Goal: Task Accomplishment & Management: Use online tool/utility

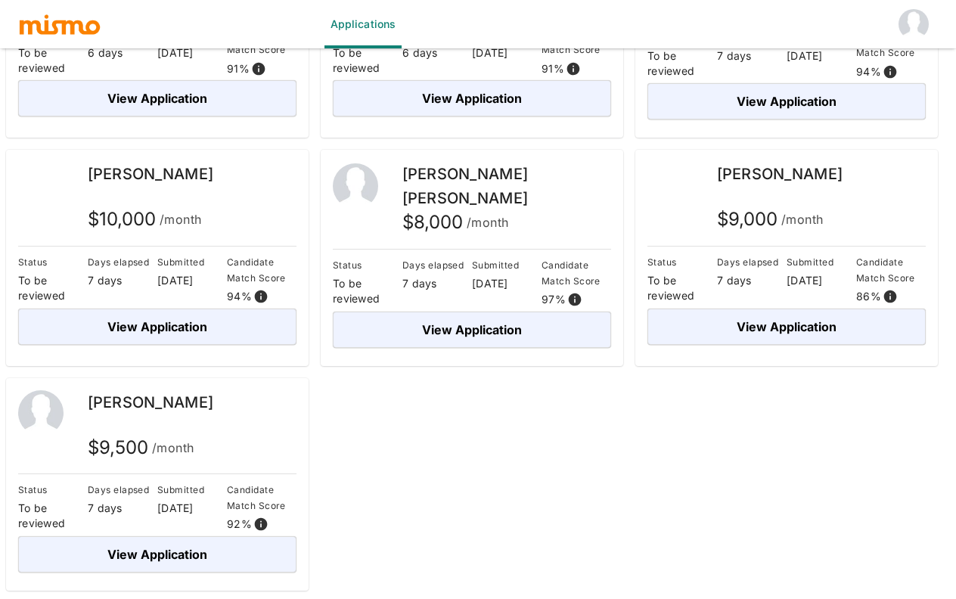
scroll to position [350, 0]
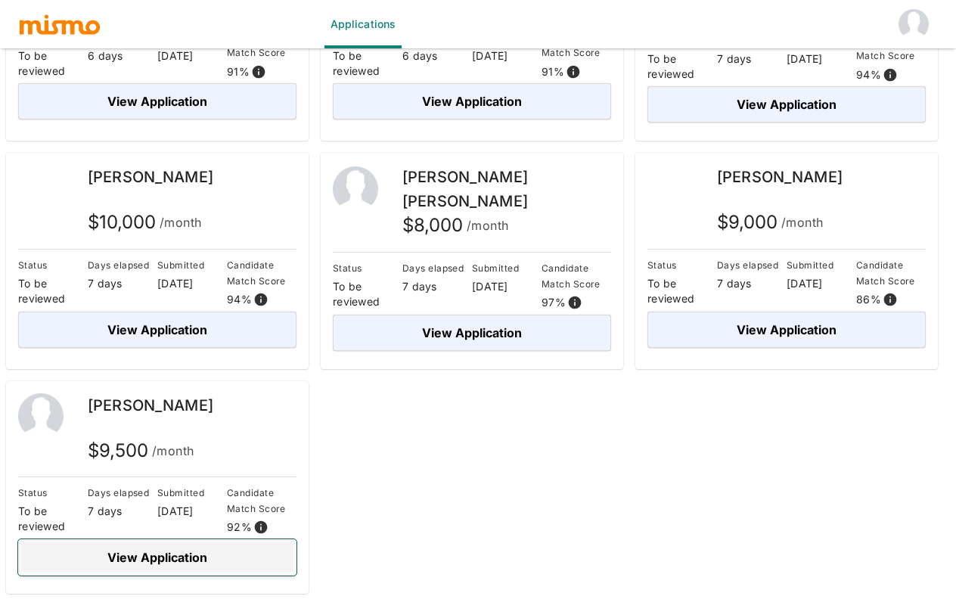
click at [182, 564] on button "View Application" at bounding box center [157, 557] width 278 height 36
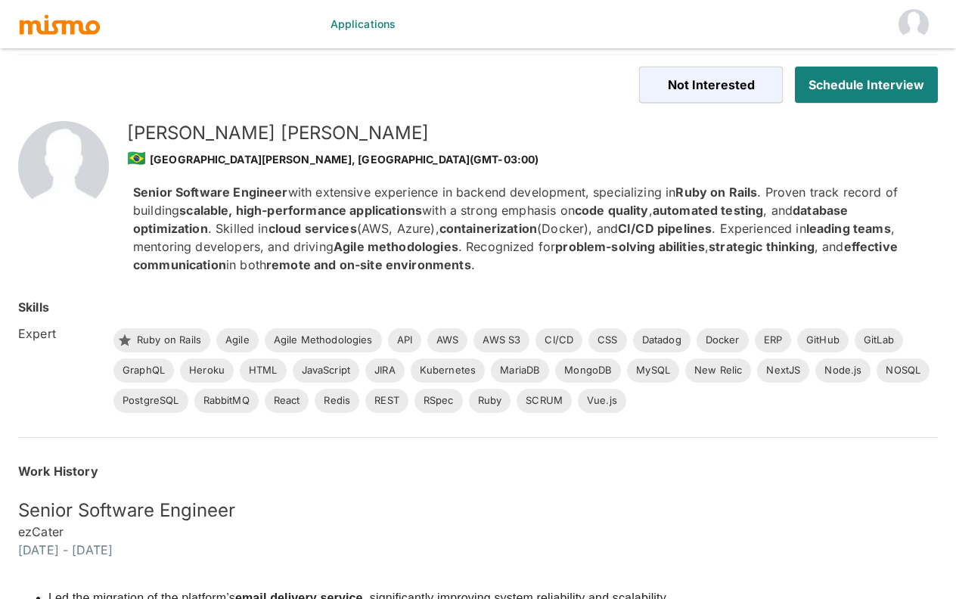
click at [225, 135] on h5 "Jonathan Guarnieri" at bounding box center [520, 133] width 787 height 24
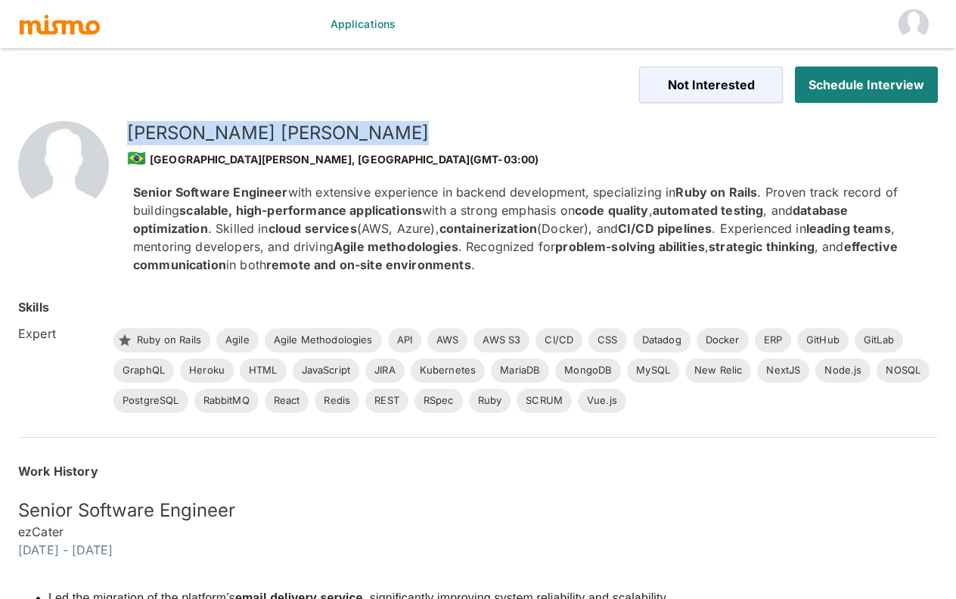
click at [227, 133] on h5 "Jonathan Guarnieri" at bounding box center [520, 133] width 787 height 24
copy h5 "Jonathan Guarnieri"
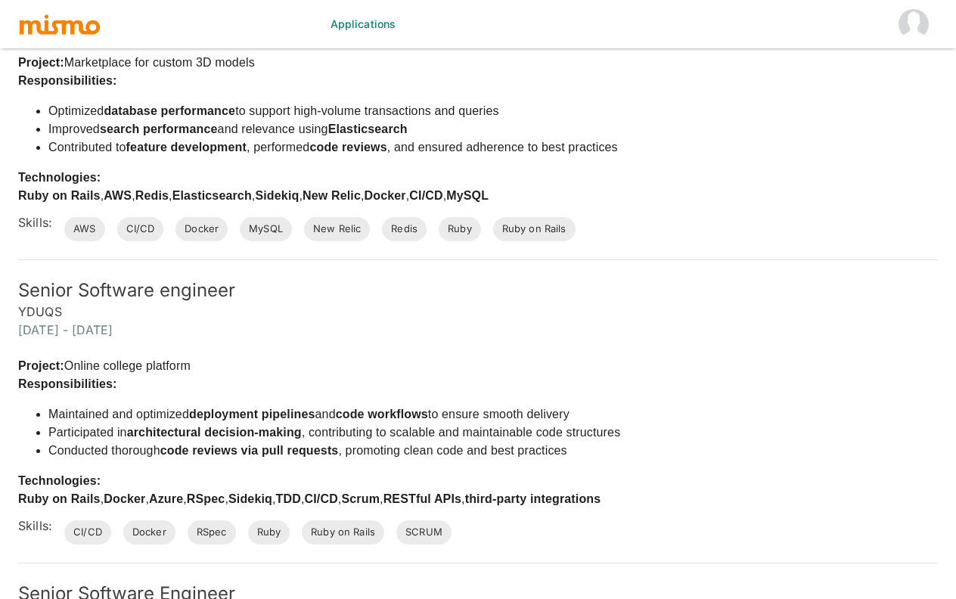
scroll to position [1075, 0]
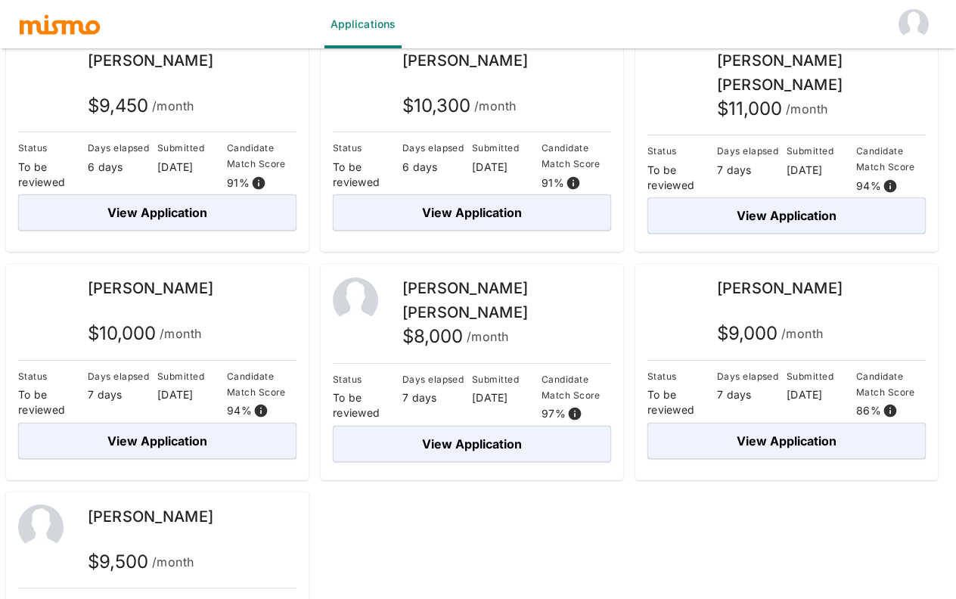
scroll to position [240, 0]
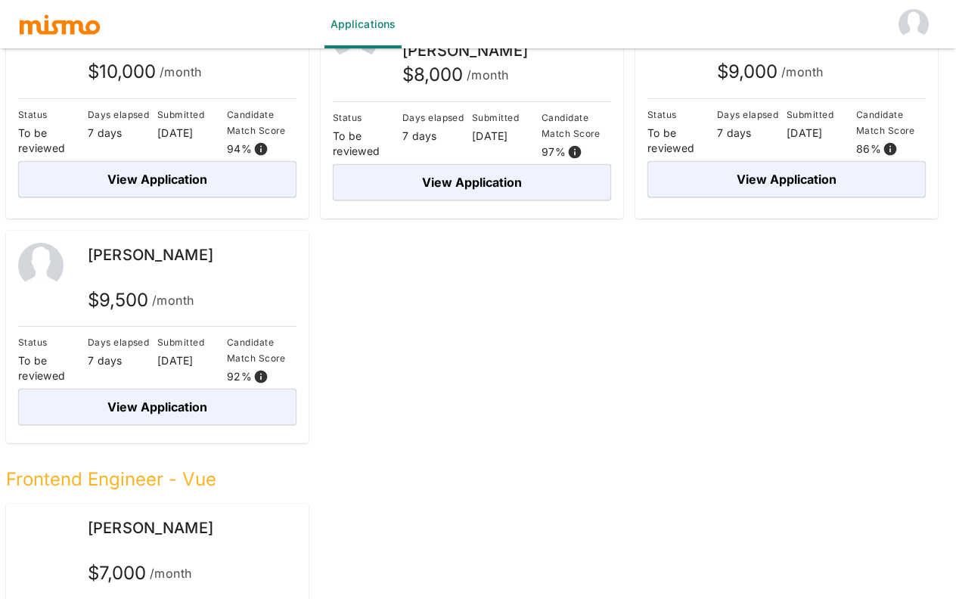
scroll to position [502, 0]
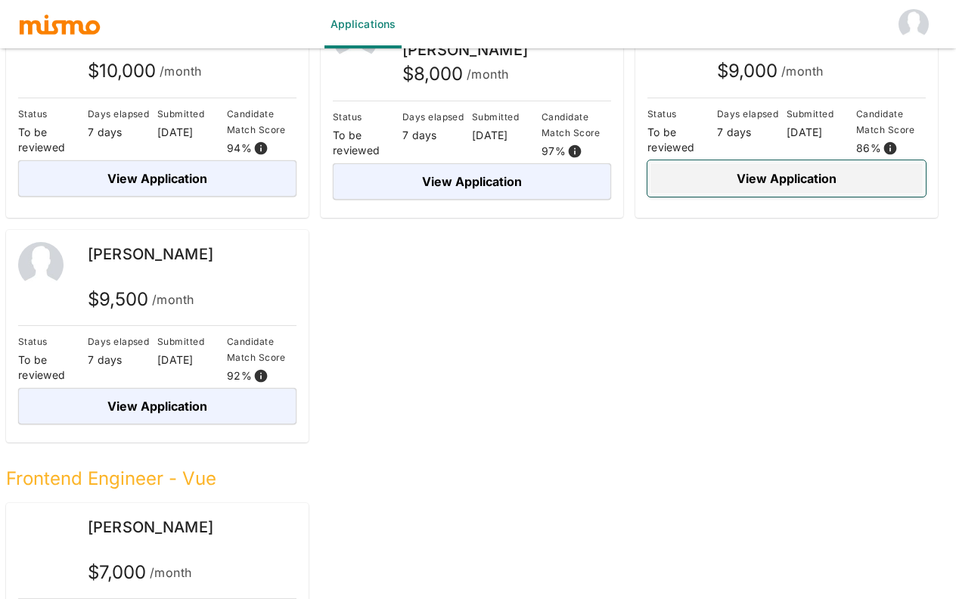
click at [752, 193] on button "View Application" at bounding box center [787, 178] width 278 height 36
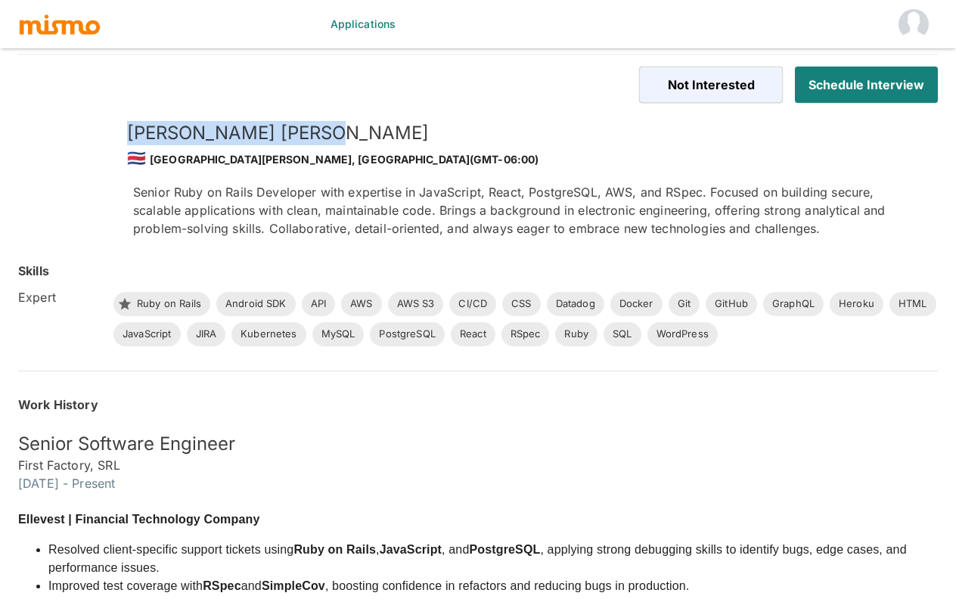
drag, startPoint x: 129, startPoint y: 136, endPoint x: 236, endPoint y: 132, distance: 106.8
click at [236, 132] on h5 "Jose Chacon" at bounding box center [520, 133] width 787 height 24
copy h5 "Jose Chacon"
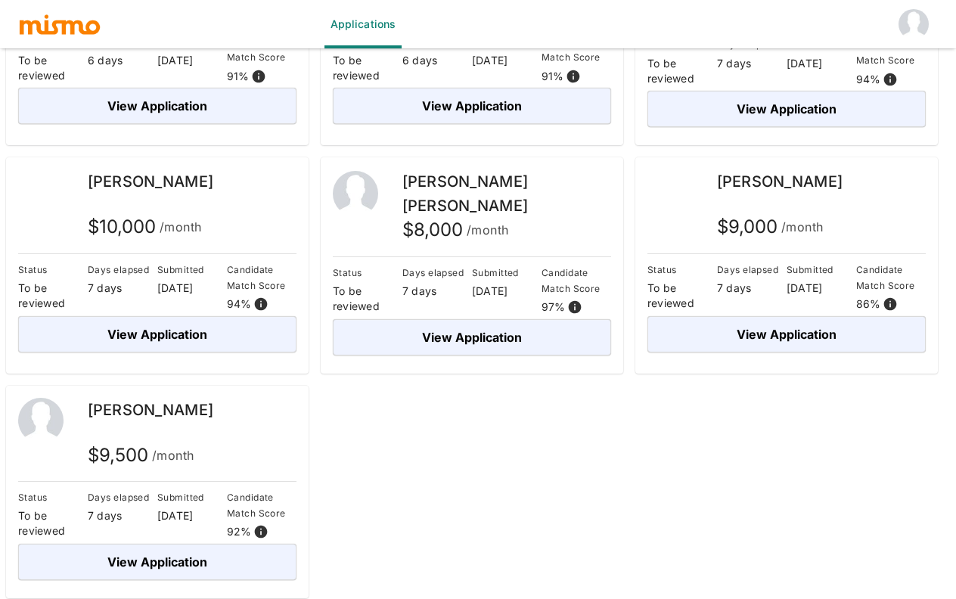
scroll to position [358, 0]
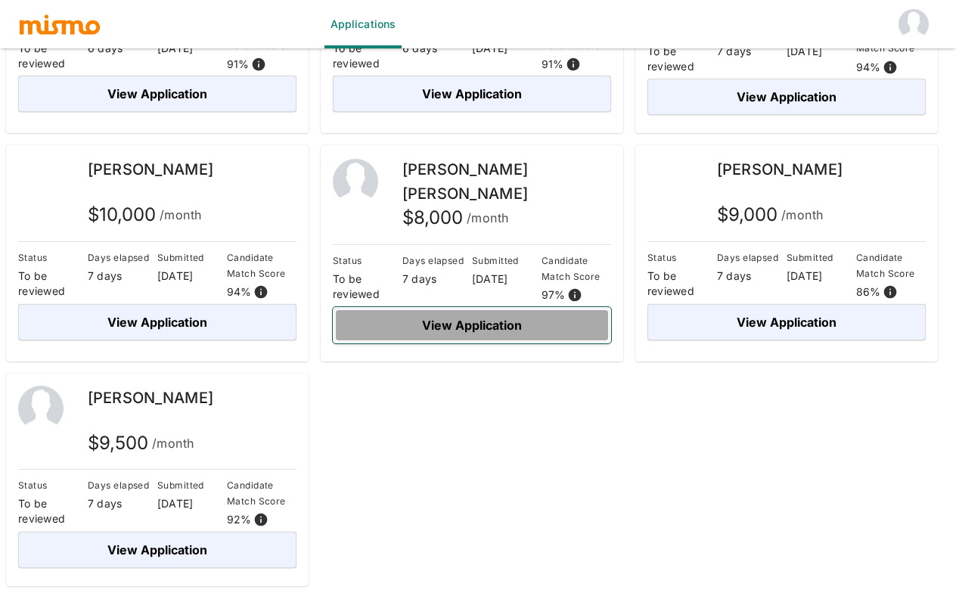
click at [473, 321] on button "View Application" at bounding box center [472, 325] width 278 height 36
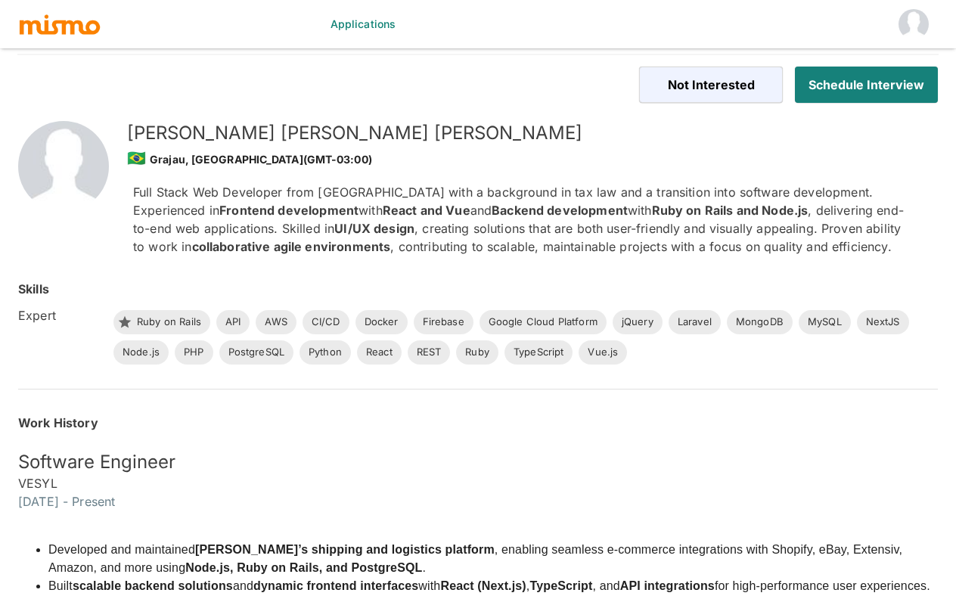
click at [182, 135] on h5 "[PERSON_NAME] [PERSON_NAME]" at bounding box center [520, 133] width 787 height 24
copy h5 "[PERSON_NAME]"
click at [261, 139] on h5 "[PERSON_NAME] [PERSON_NAME]" at bounding box center [520, 133] width 787 height 24
click at [188, 131] on h5 "Fernanda Penna Ribeiro" at bounding box center [520, 133] width 787 height 24
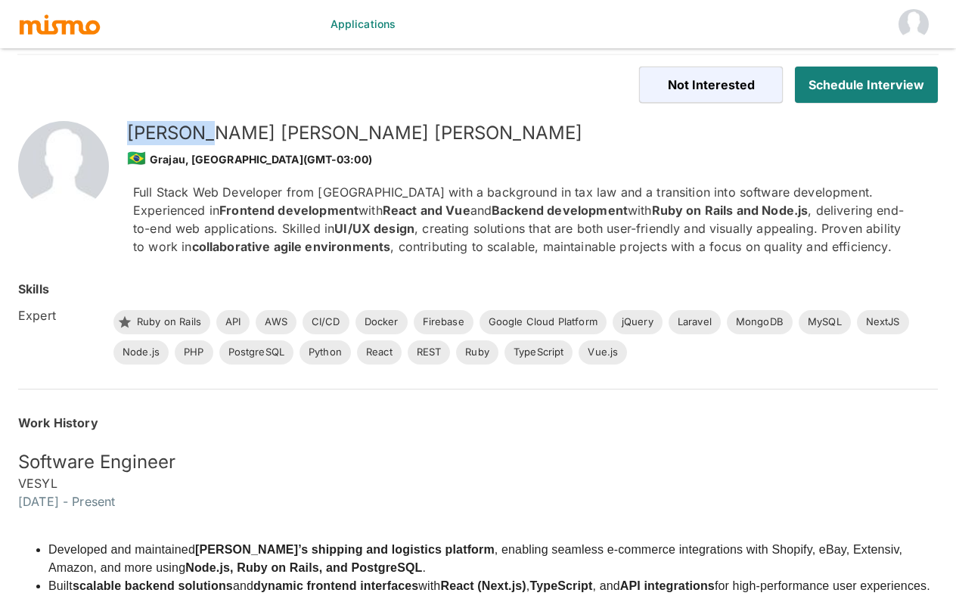
click at [188, 131] on h5 "Fernanda Penna Ribeiro" at bounding box center [520, 133] width 787 height 24
copy h5 "Fernanda"
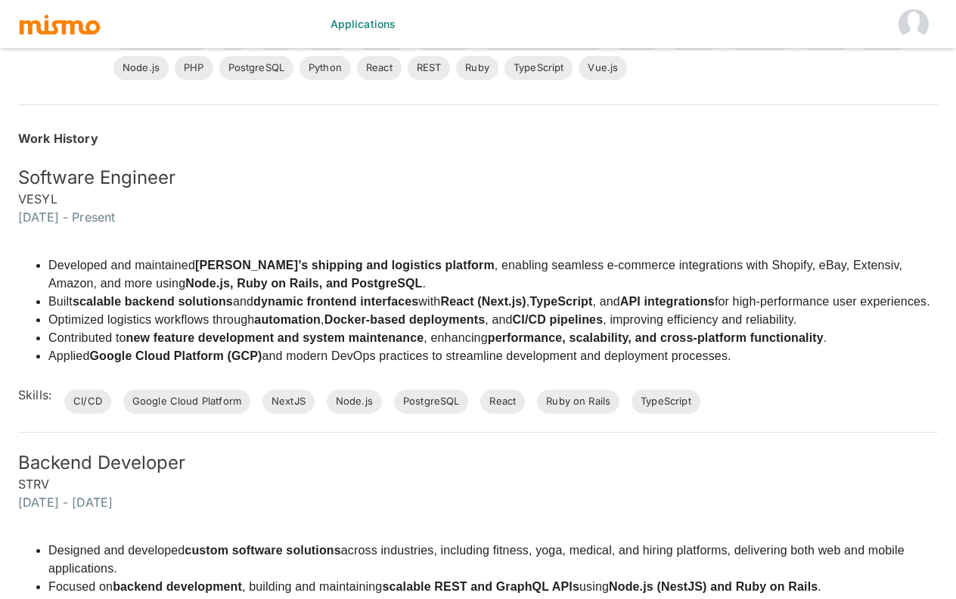
scroll to position [259, 0]
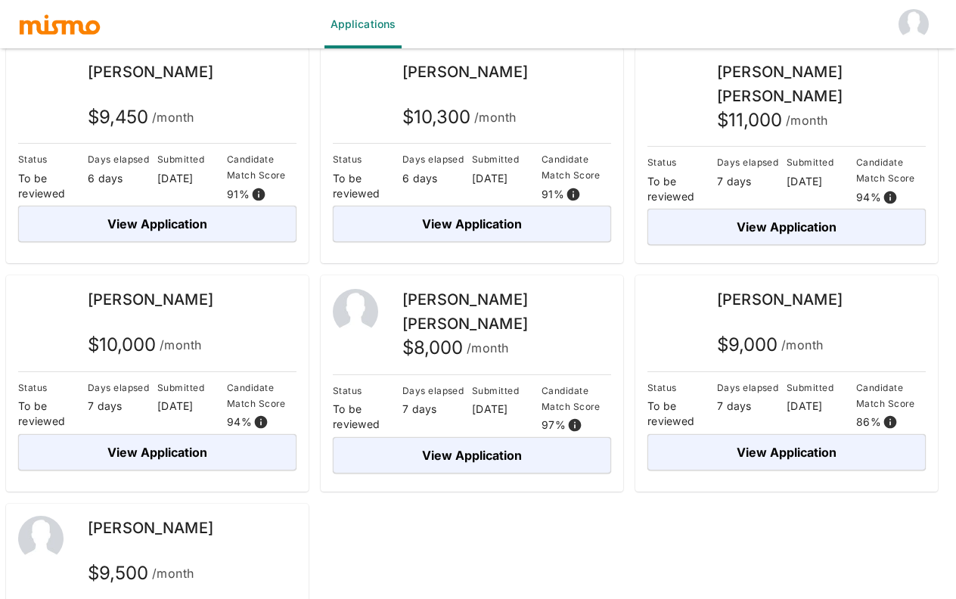
scroll to position [247, 0]
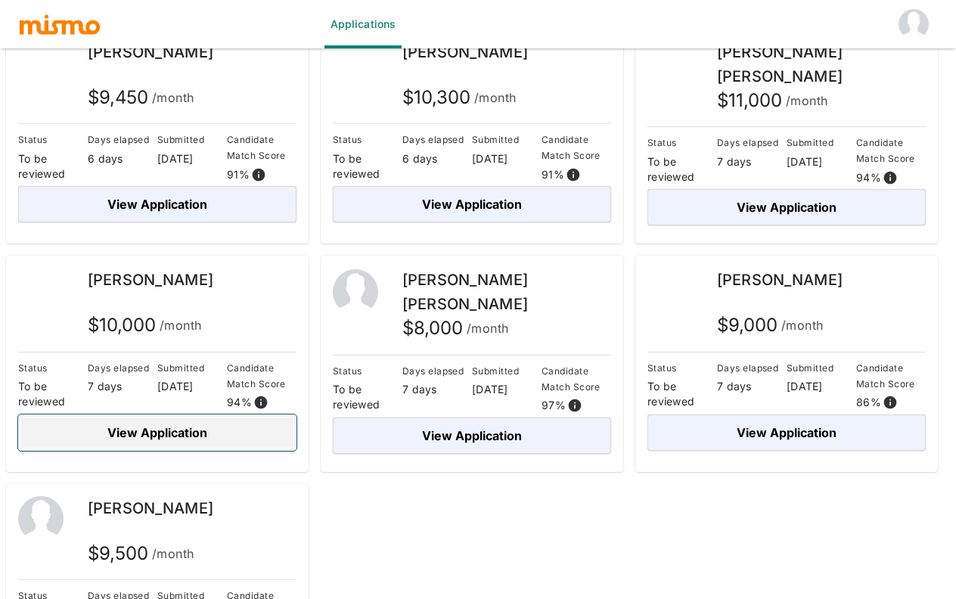
click at [171, 441] on button "View Application" at bounding box center [157, 433] width 278 height 36
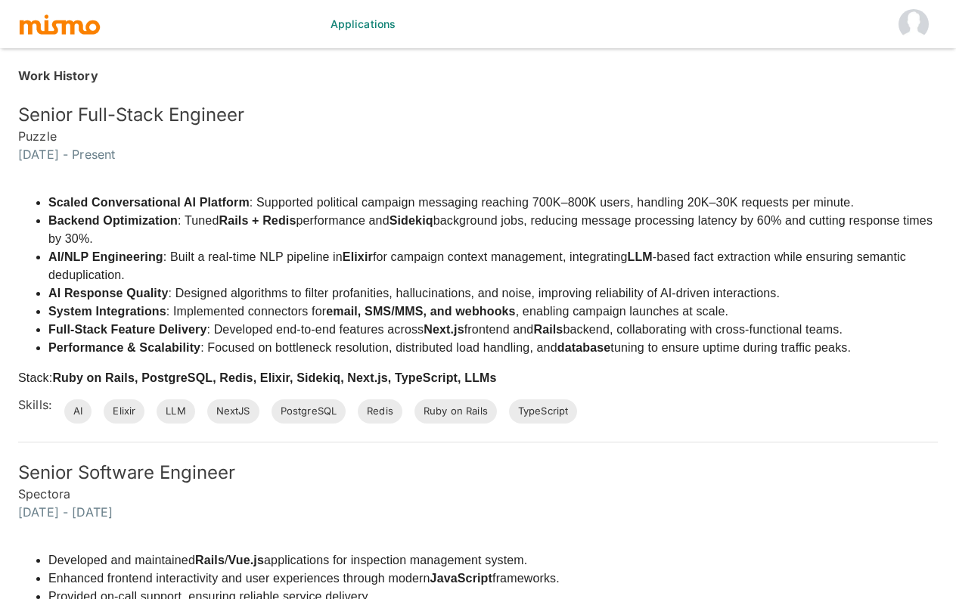
scroll to position [50, 0]
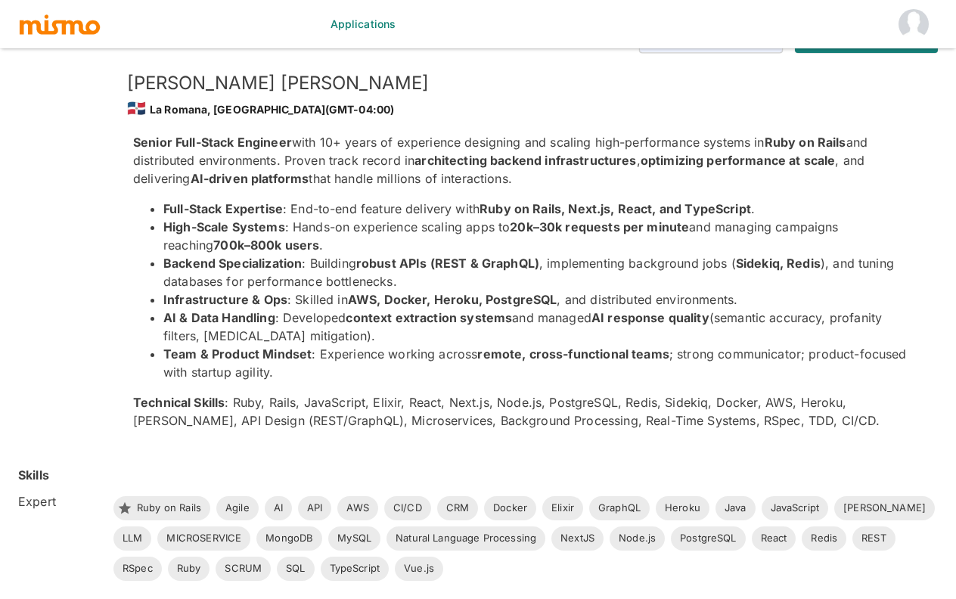
click at [197, 82] on h5 "Wilbur Suero" at bounding box center [520, 83] width 787 height 24
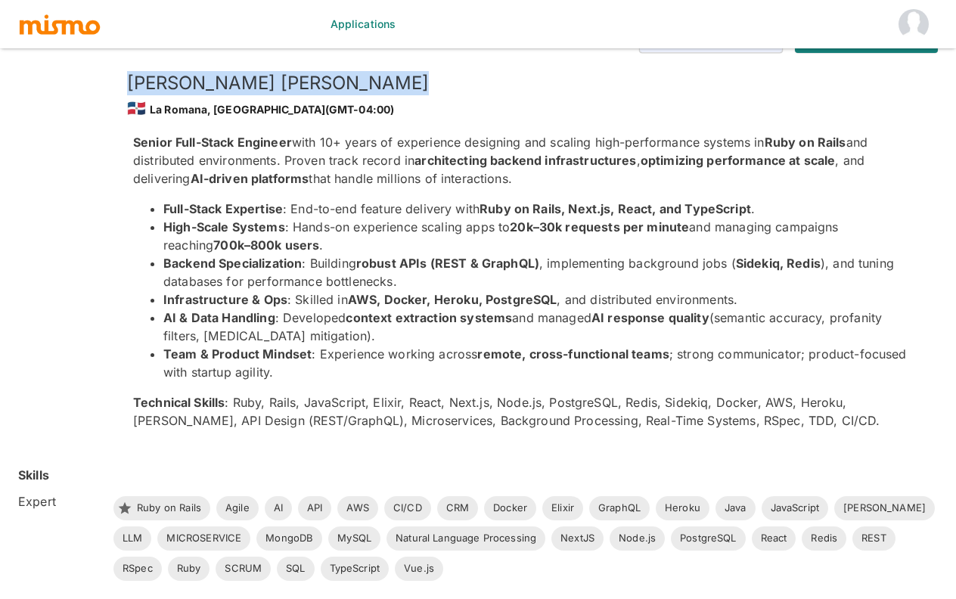
click at [197, 82] on h5 "Wilbur Suero" at bounding box center [520, 83] width 787 height 24
copy h5 "Wilbur Suero"
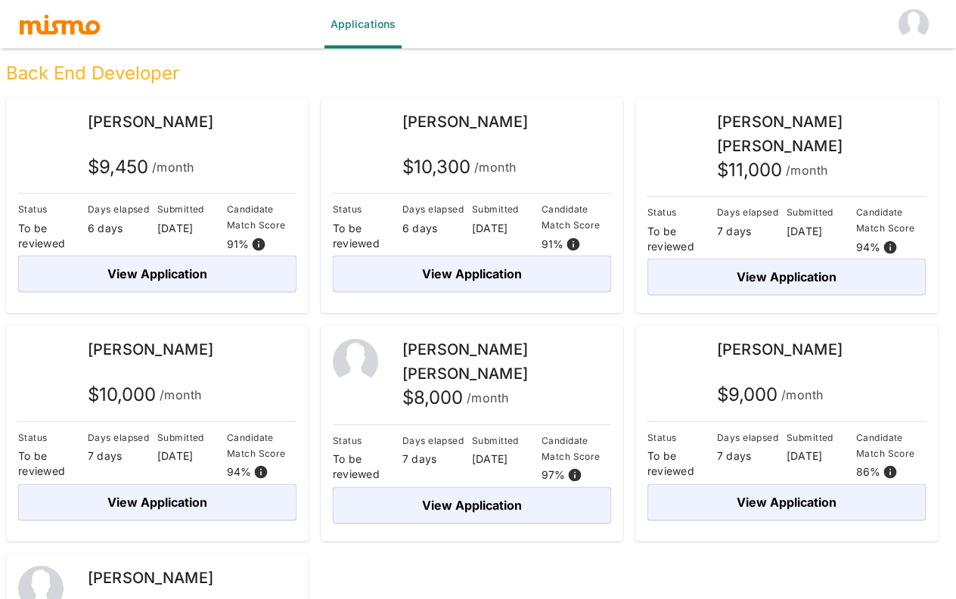
scroll to position [178, 0]
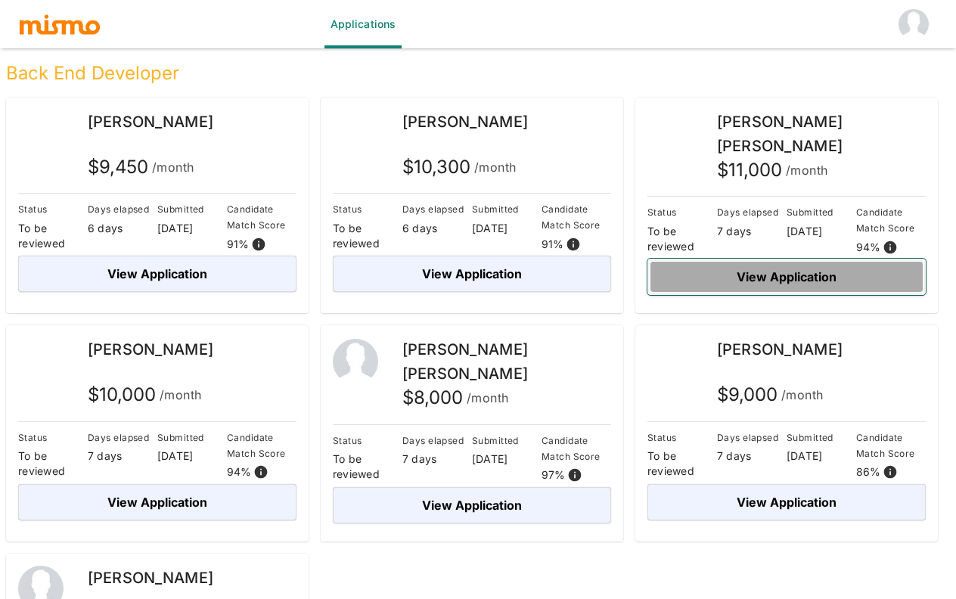
click at [744, 271] on button "View Application" at bounding box center [787, 277] width 278 height 36
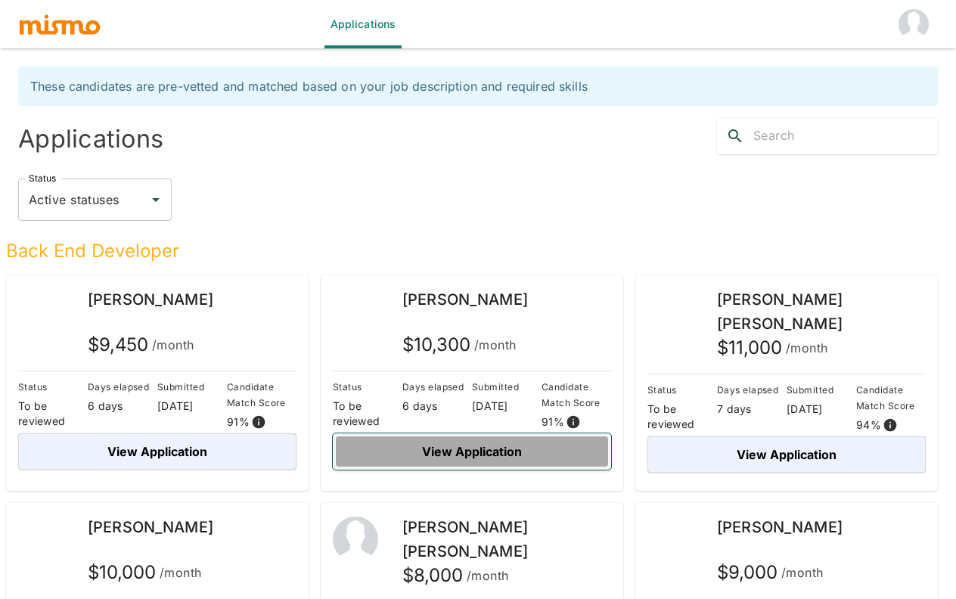
click at [455, 443] on button "View Application" at bounding box center [472, 451] width 278 height 36
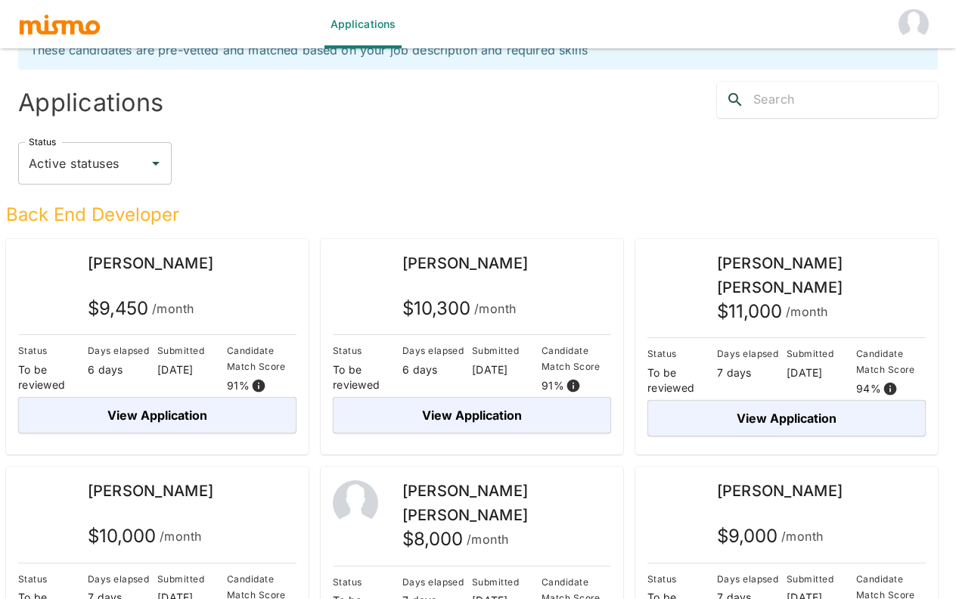
scroll to position [36, 0]
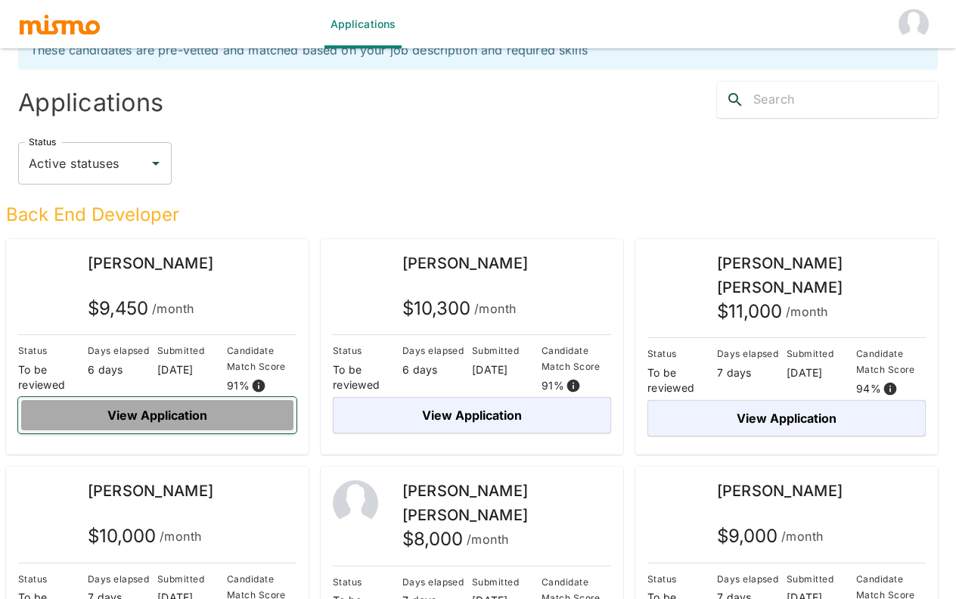
click at [160, 406] on button "View Application" at bounding box center [157, 415] width 278 height 36
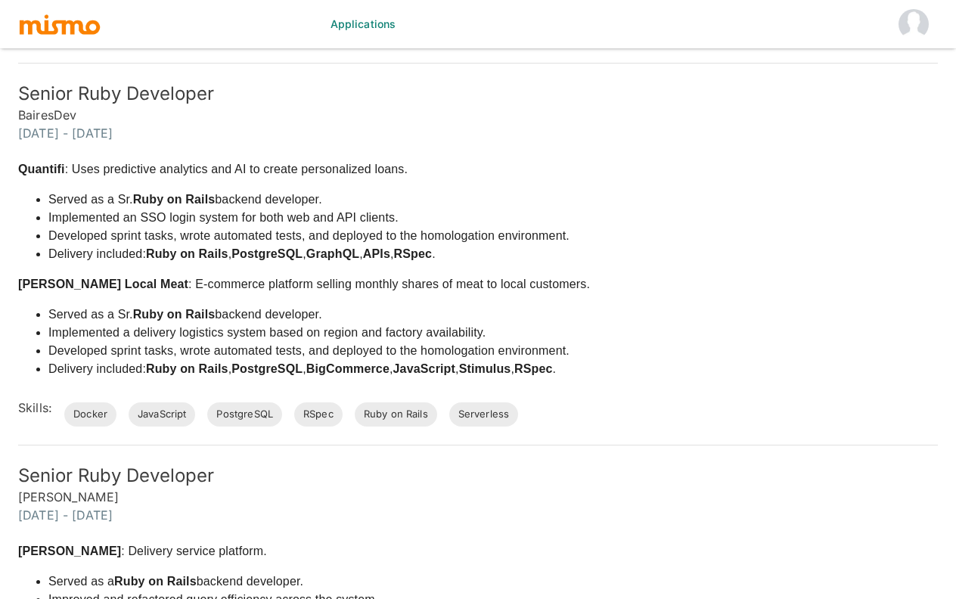
scroll to position [1669, 0]
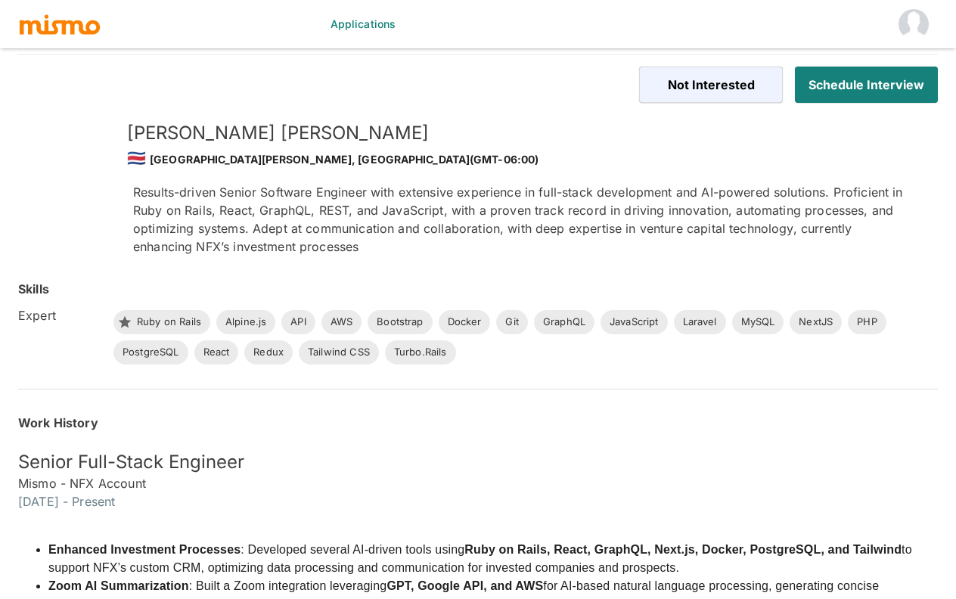
click at [228, 129] on h5 "[PERSON_NAME]" at bounding box center [520, 133] width 787 height 24
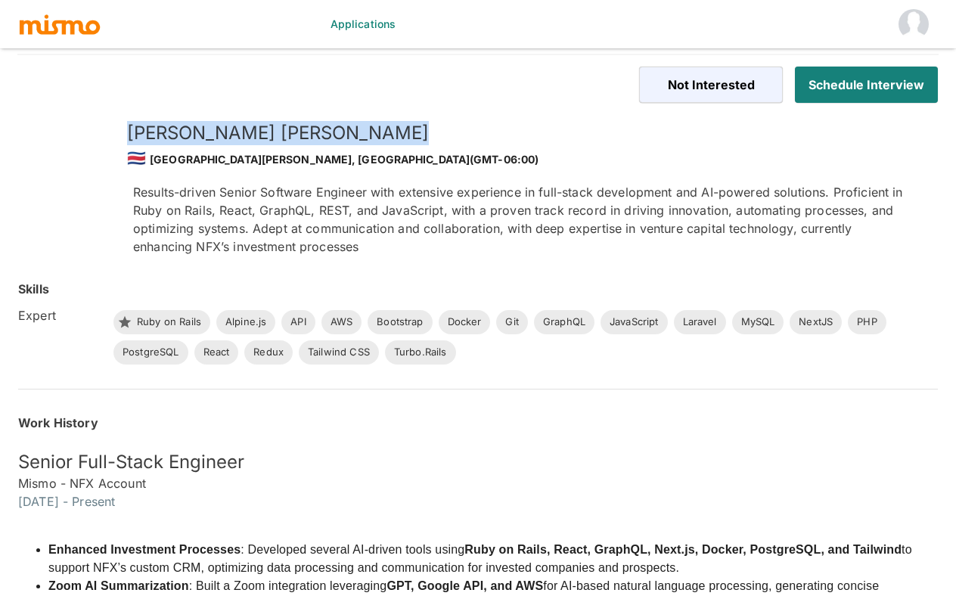
click at [228, 129] on h5 "[PERSON_NAME]" at bounding box center [520, 133] width 787 height 24
copy h5 "Guillermo Arias"
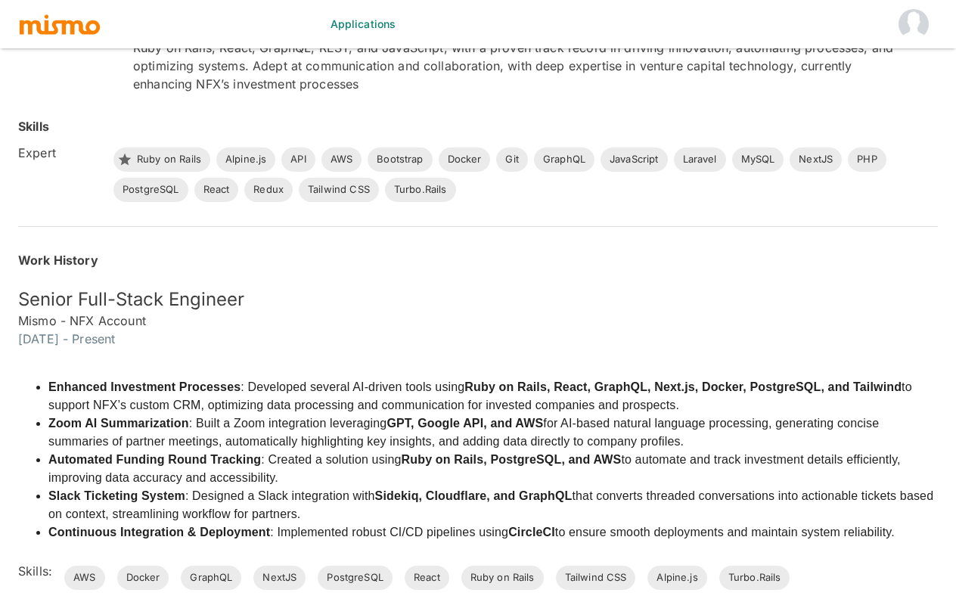
scroll to position [144, 0]
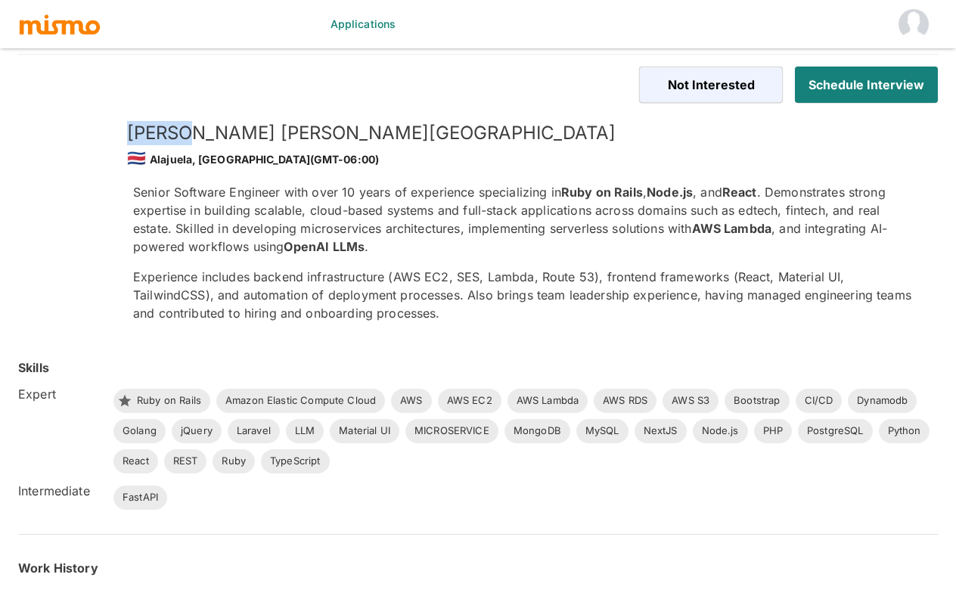
drag, startPoint x: 126, startPoint y: 133, endPoint x: 179, endPoint y: 137, distance: 52.3
click at [179, 137] on h5 "[PERSON_NAME]" at bounding box center [520, 133] width 787 height 24
copy h5 "[PERSON_NAME]"
